Goal: Task Accomplishment & Management: Use online tool/utility

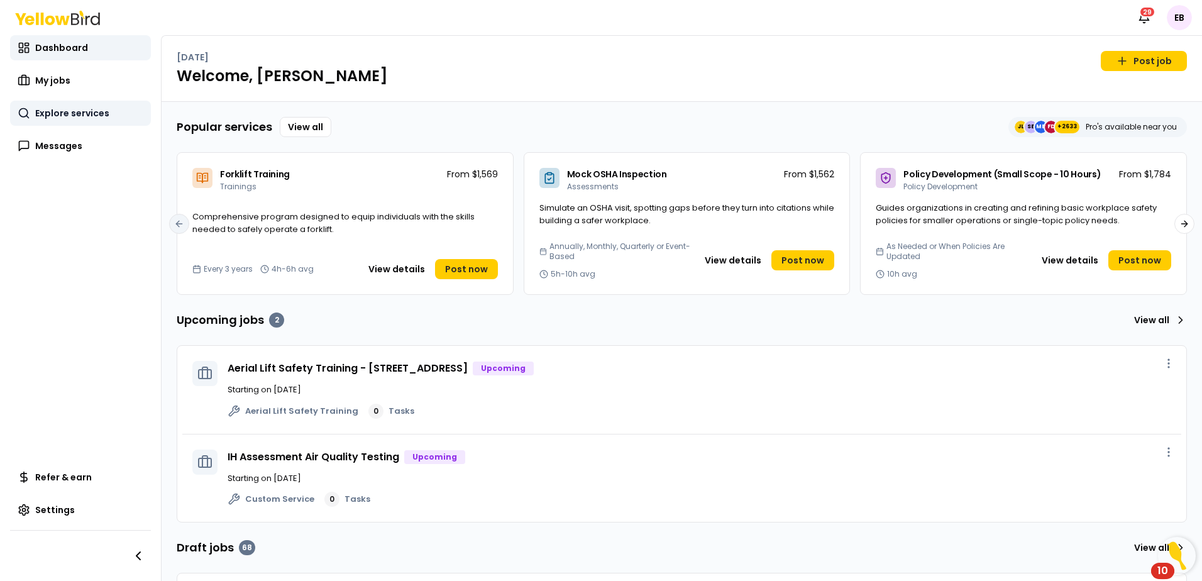
click at [72, 120] on link "Explore services" at bounding box center [80, 113] width 141 height 25
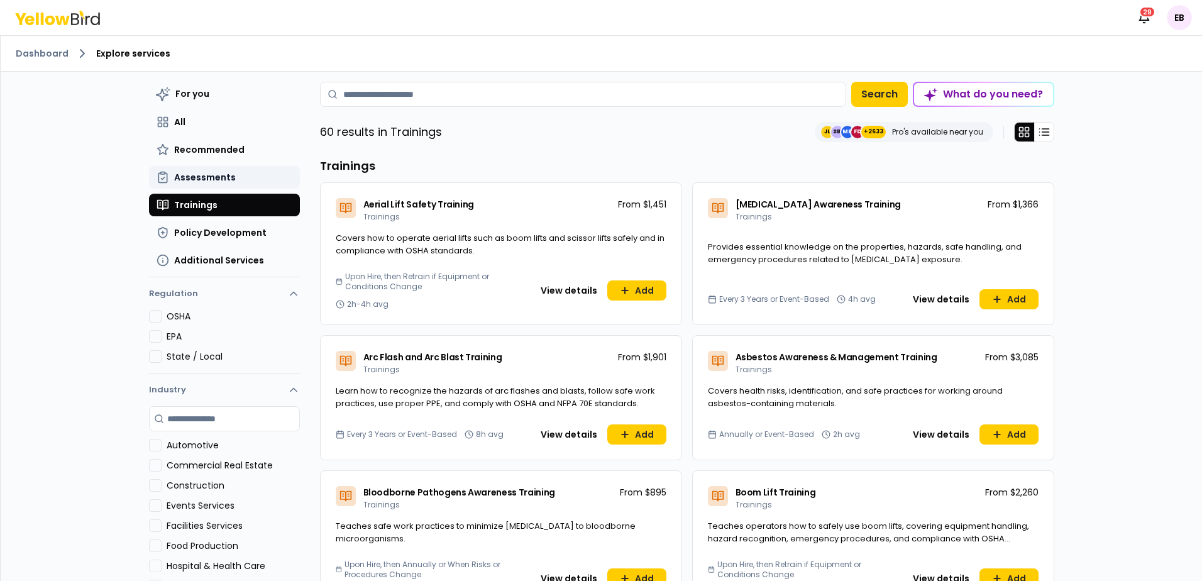
click at [206, 170] on button "Assessments" at bounding box center [224, 177] width 151 height 23
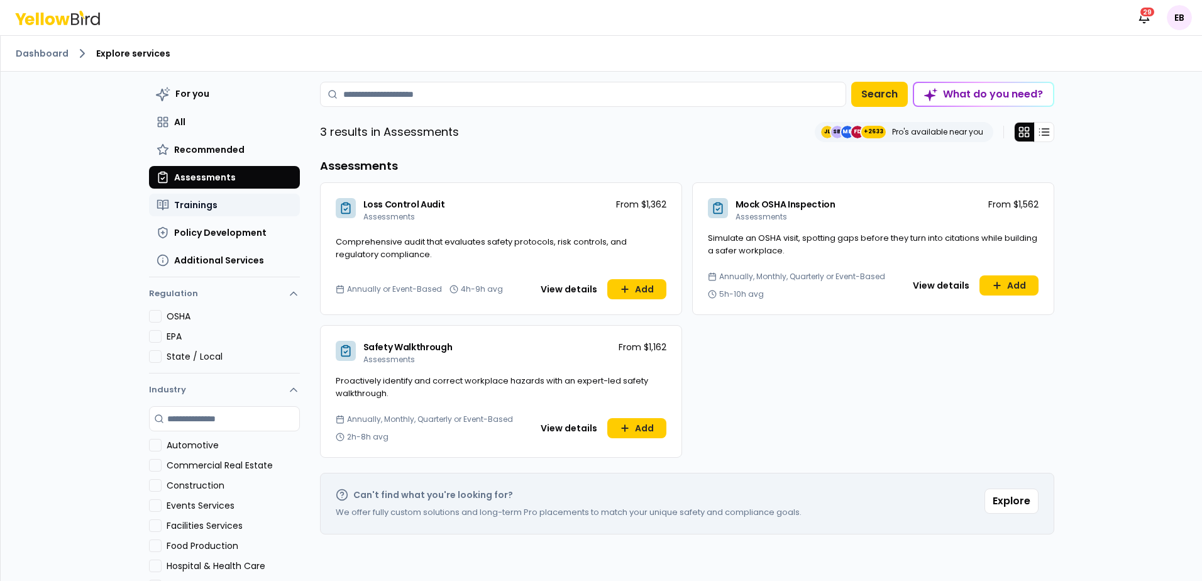
click at [250, 202] on button "Trainings" at bounding box center [224, 205] width 151 height 23
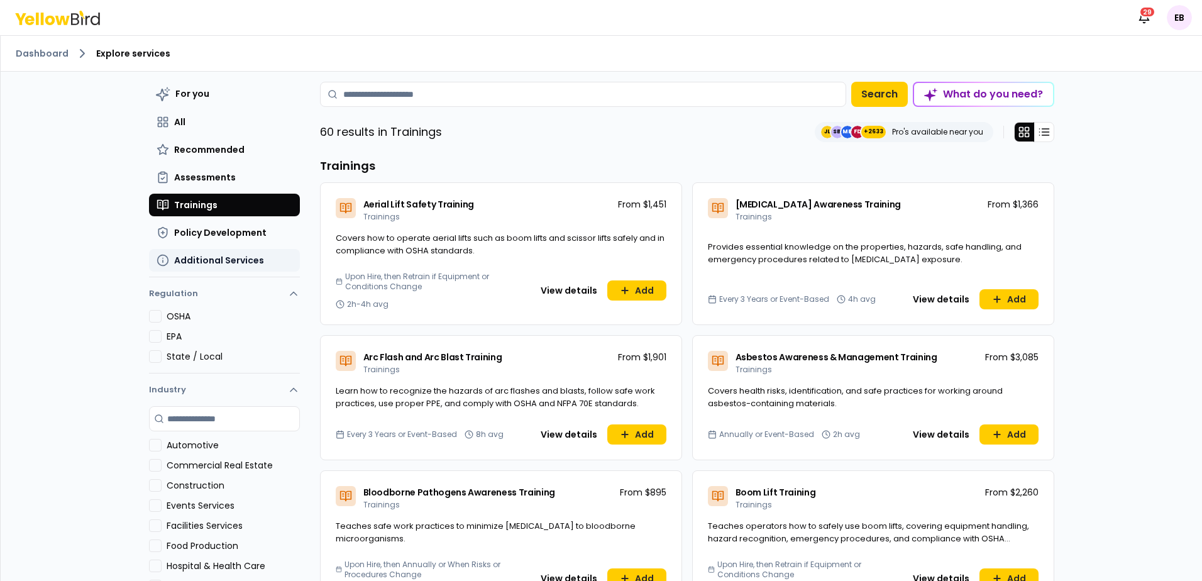
click at [254, 262] on span "Additional Services" at bounding box center [219, 260] width 90 height 13
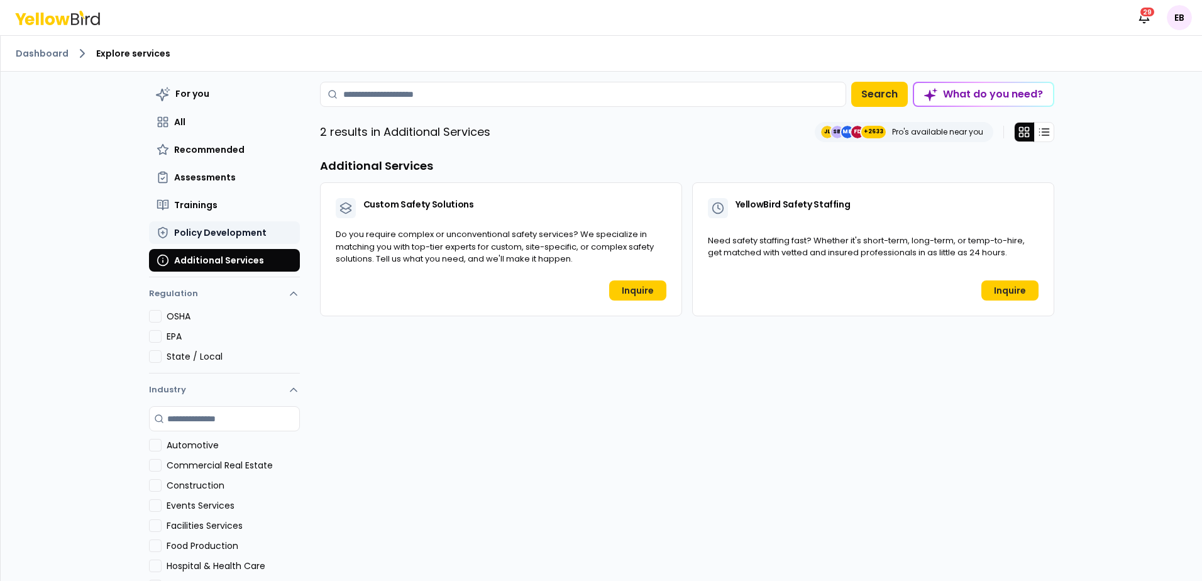
click at [254, 238] on button "Policy Development" at bounding box center [224, 232] width 151 height 23
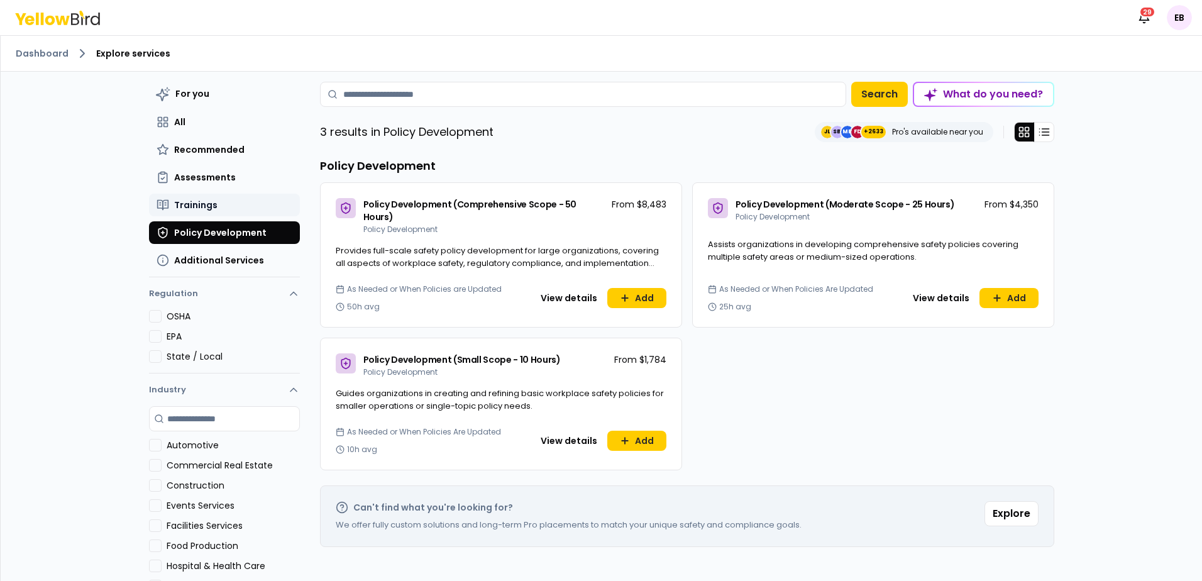
click at [251, 206] on button "Trainings" at bounding box center [224, 205] width 151 height 23
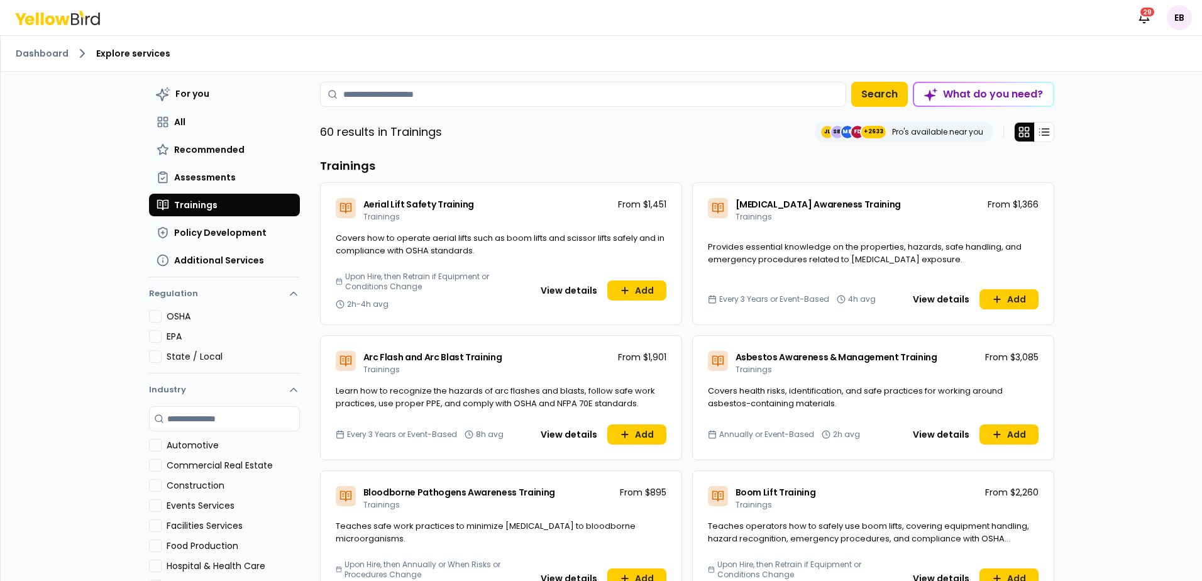
click at [246, 165] on div "For you All Recommended Assessments Trainings Policy Development Additional Ser…" at bounding box center [224, 177] width 151 height 190
click at [246, 151] on button "Recommended" at bounding box center [224, 149] width 151 height 23
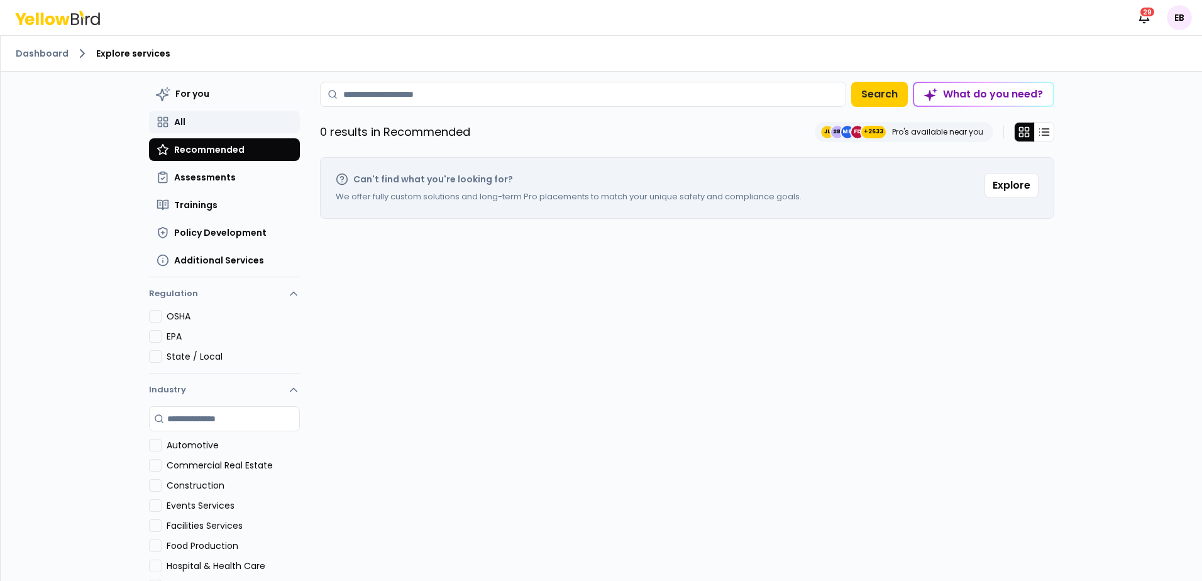
click at [253, 127] on button "All" at bounding box center [224, 122] width 151 height 23
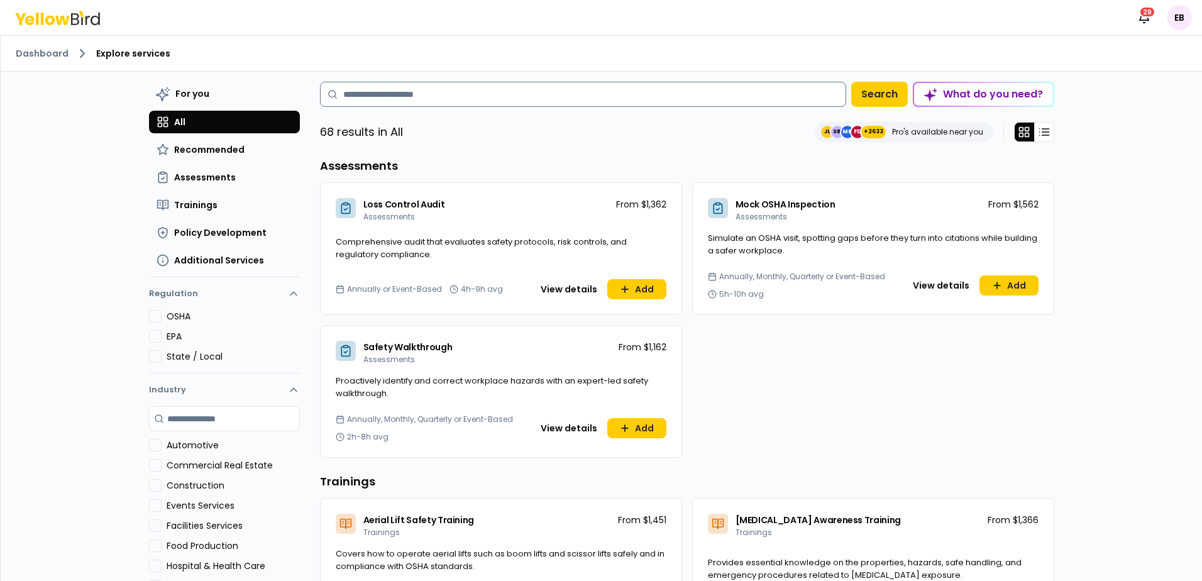
click at [405, 101] on input at bounding box center [583, 94] width 526 height 25
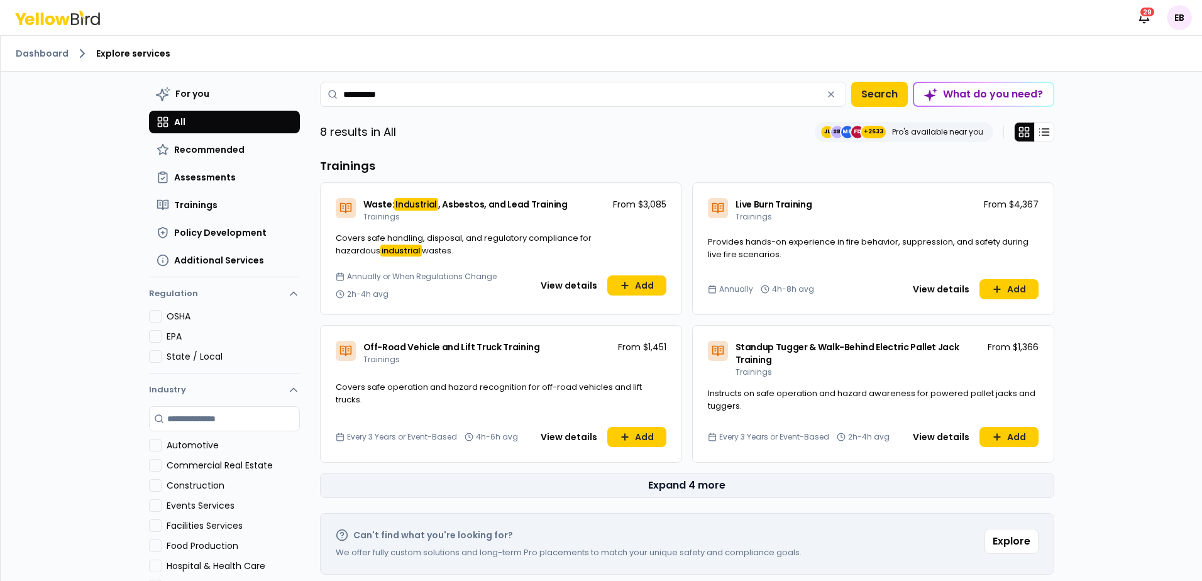
click at [455, 486] on button "Expand 4 more" at bounding box center [687, 485] width 734 height 25
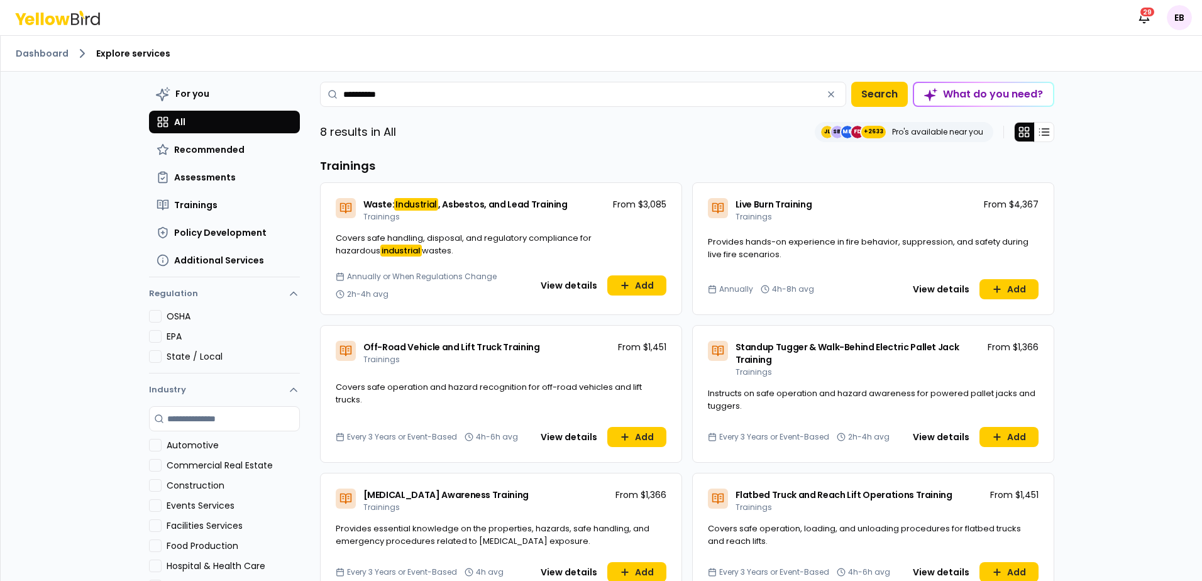
drag, startPoint x: 415, startPoint y: 91, endPoint x: 265, endPoint y: 75, distance: 151.0
click at [265, 75] on div "**********" at bounding box center [601, 345] width 905 height 546
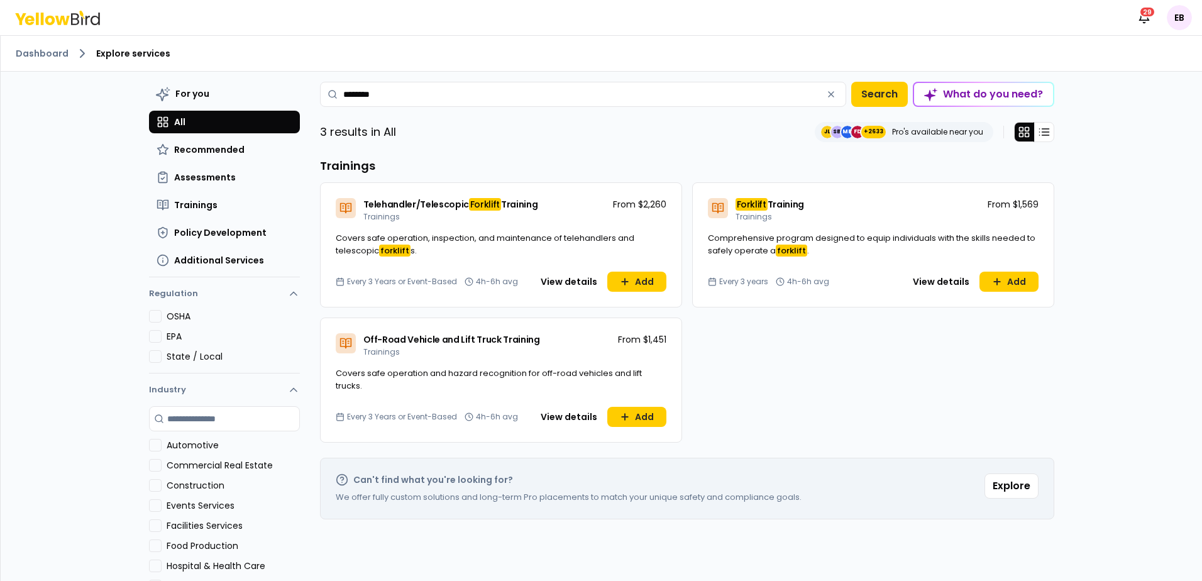
type input "********"
click at [1126, 120] on div "Dashboard Explore services For you All Recommended Assessments Trainings Policy…" at bounding box center [601, 309] width 1201 height 546
click at [578, 288] on button "View details" at bounding box center [569, 282] width 72 height 20
